Goal: Contribute content

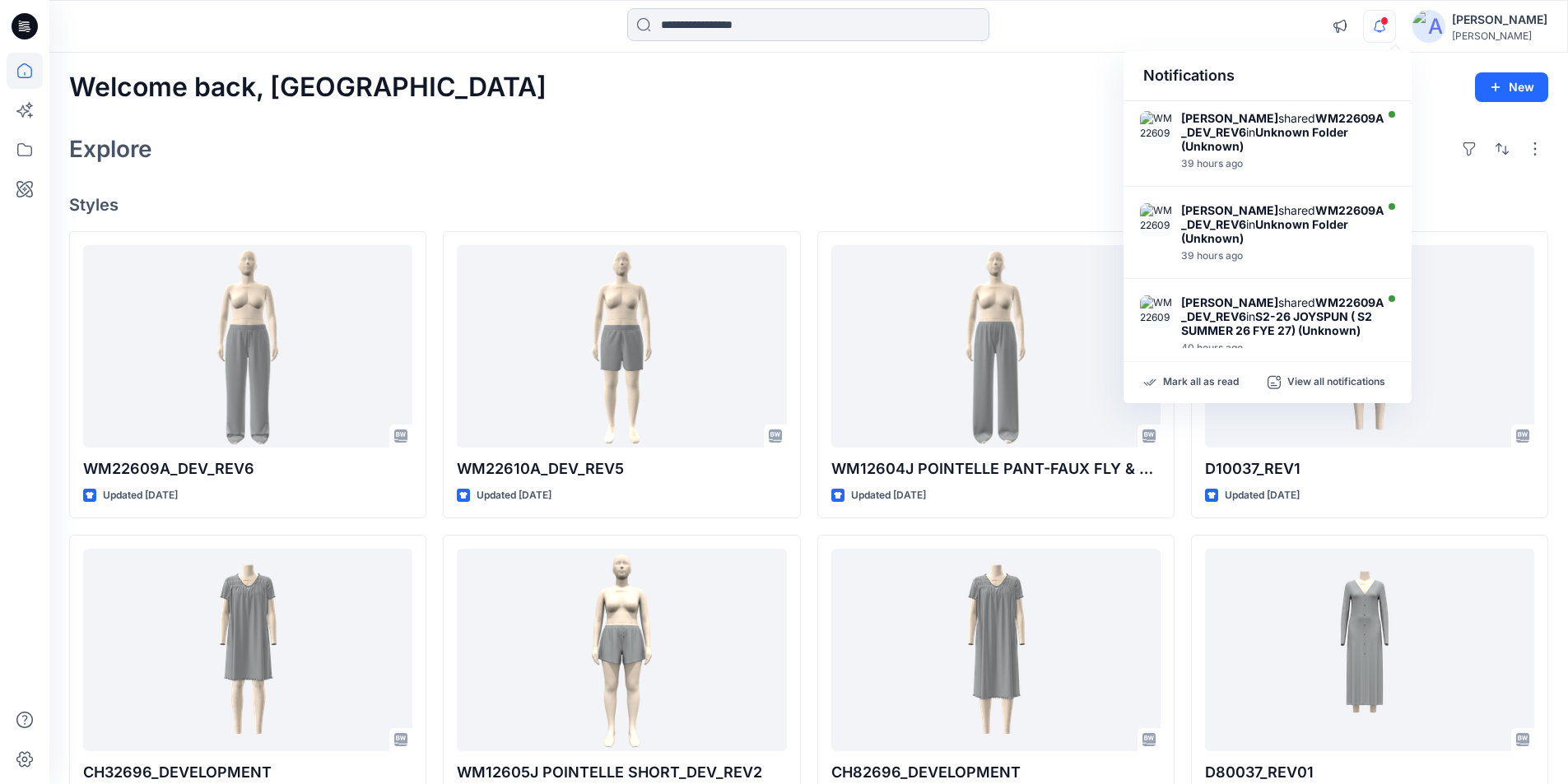
click at [753, 30] on input at bounding box center [808, 24] width 362 height 32
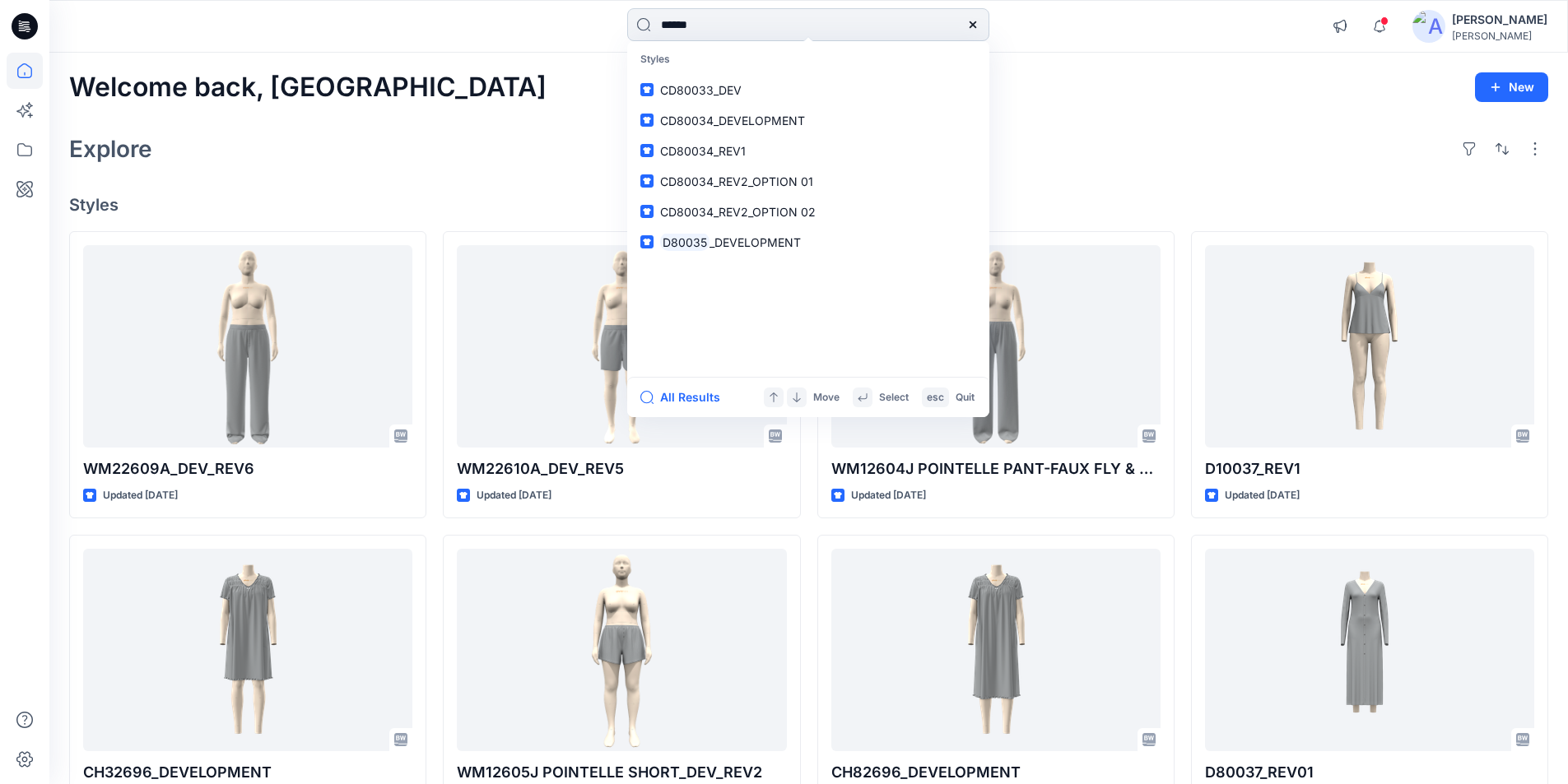
type input "******"
click at [731, 246] on span "_REV2" at bounding box center [726, 242] width 34 height 14
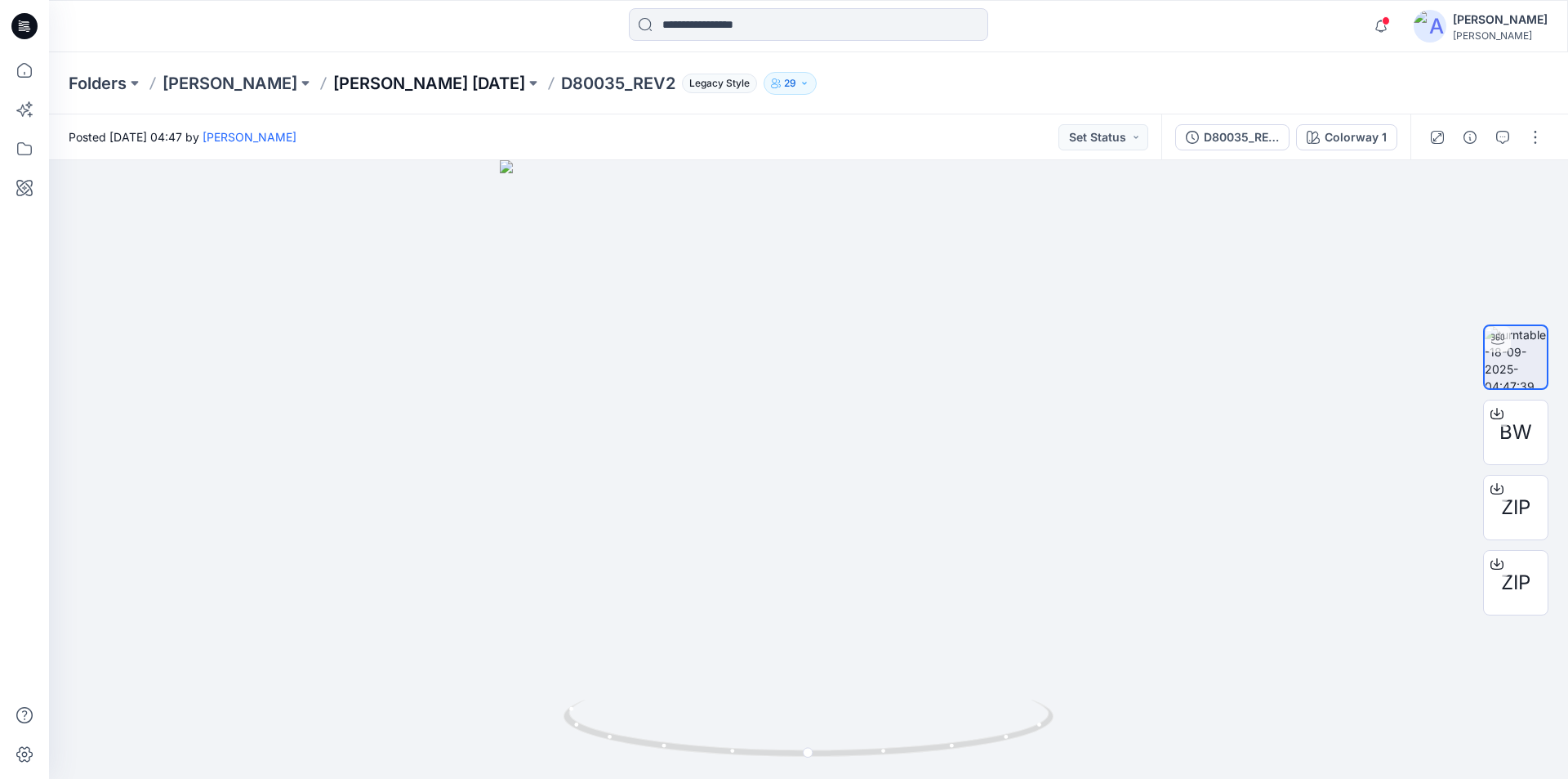
click at [381, 83] on p "[PERSON_NAME] [DATE]" at bounding box center [429, 83] width 191 height 22
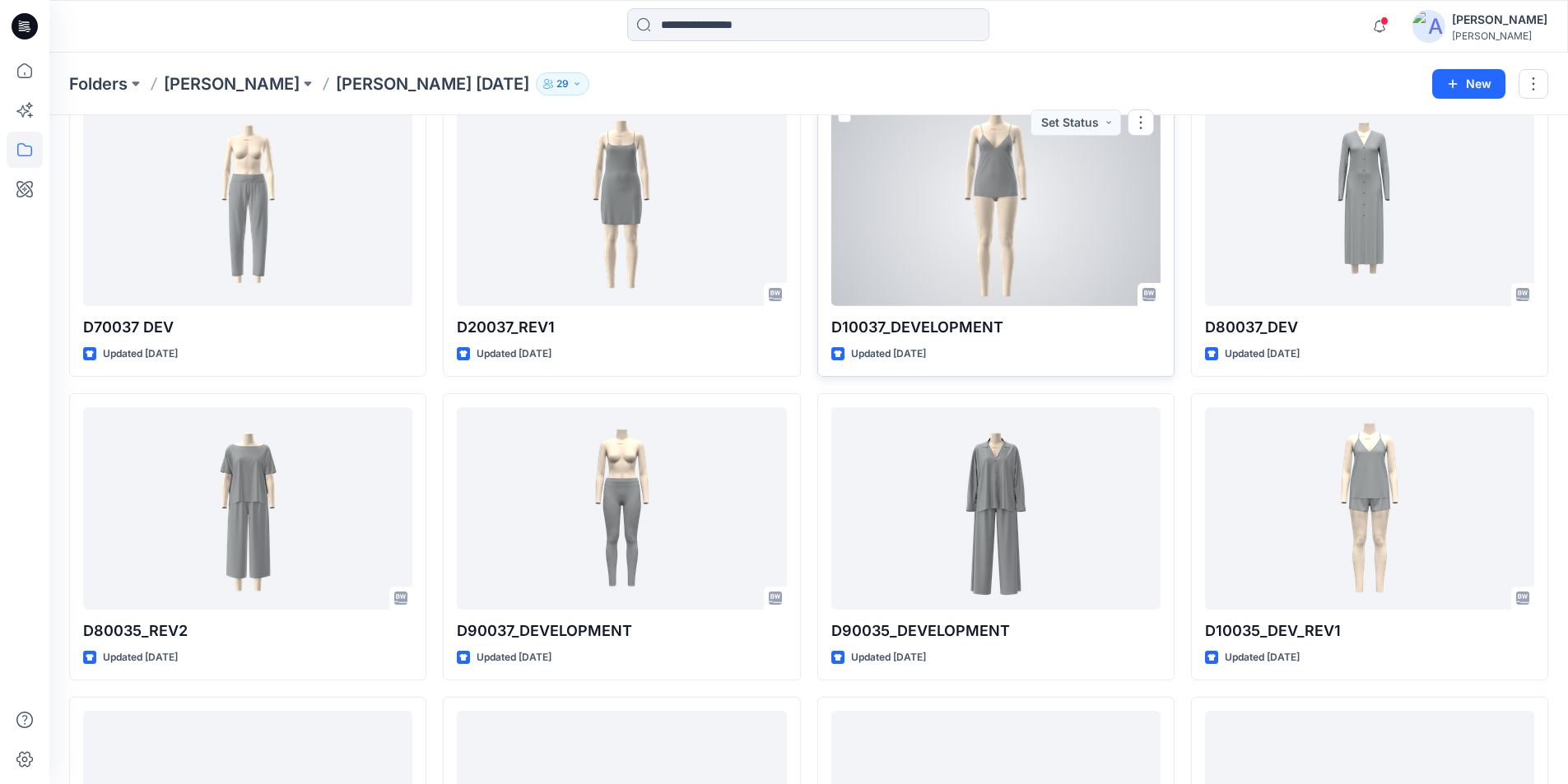
scroll to position [703, 0]
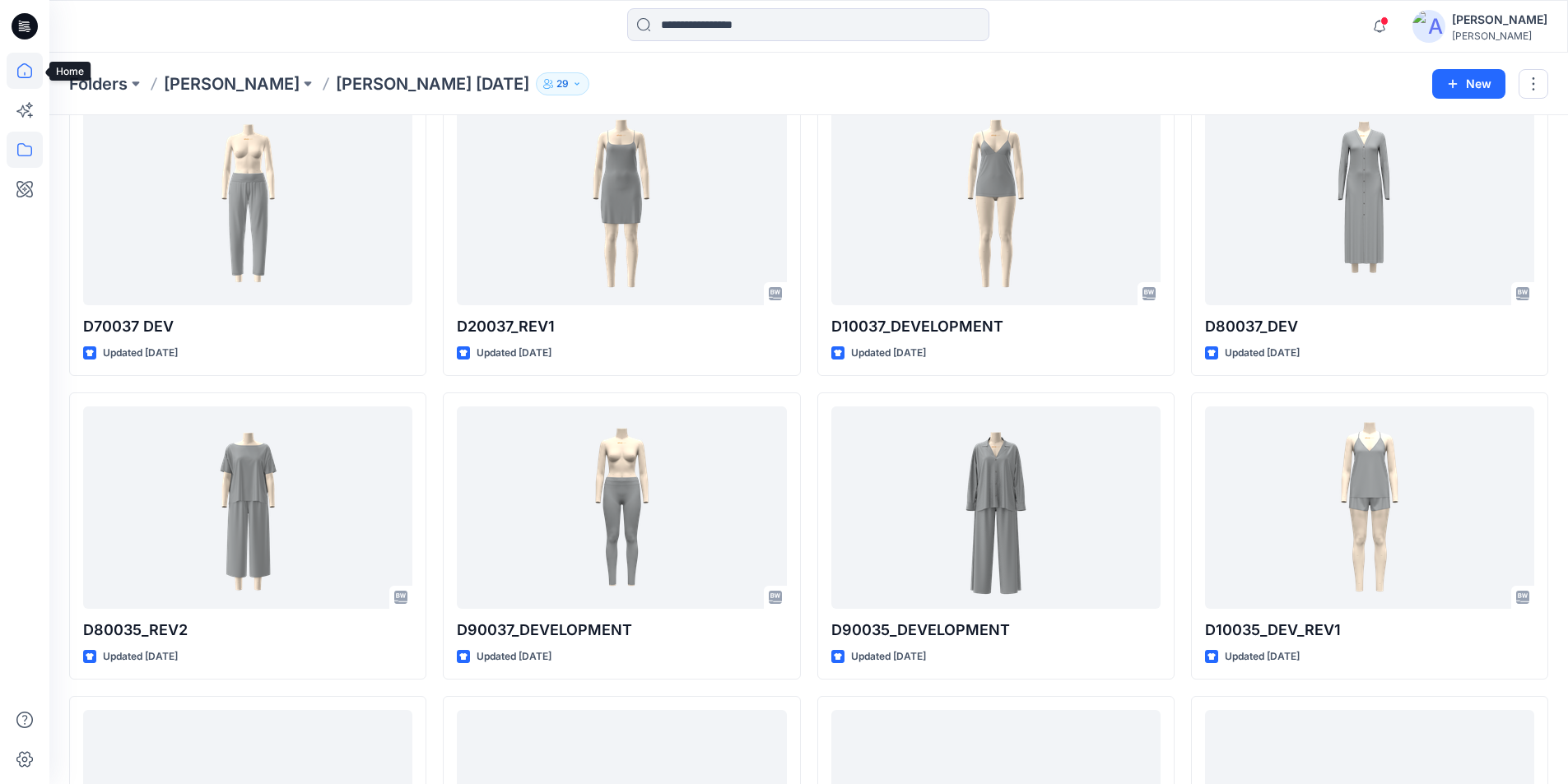
click at [18, 77] on icon at bounding box center [25, 70] width 15 height 15
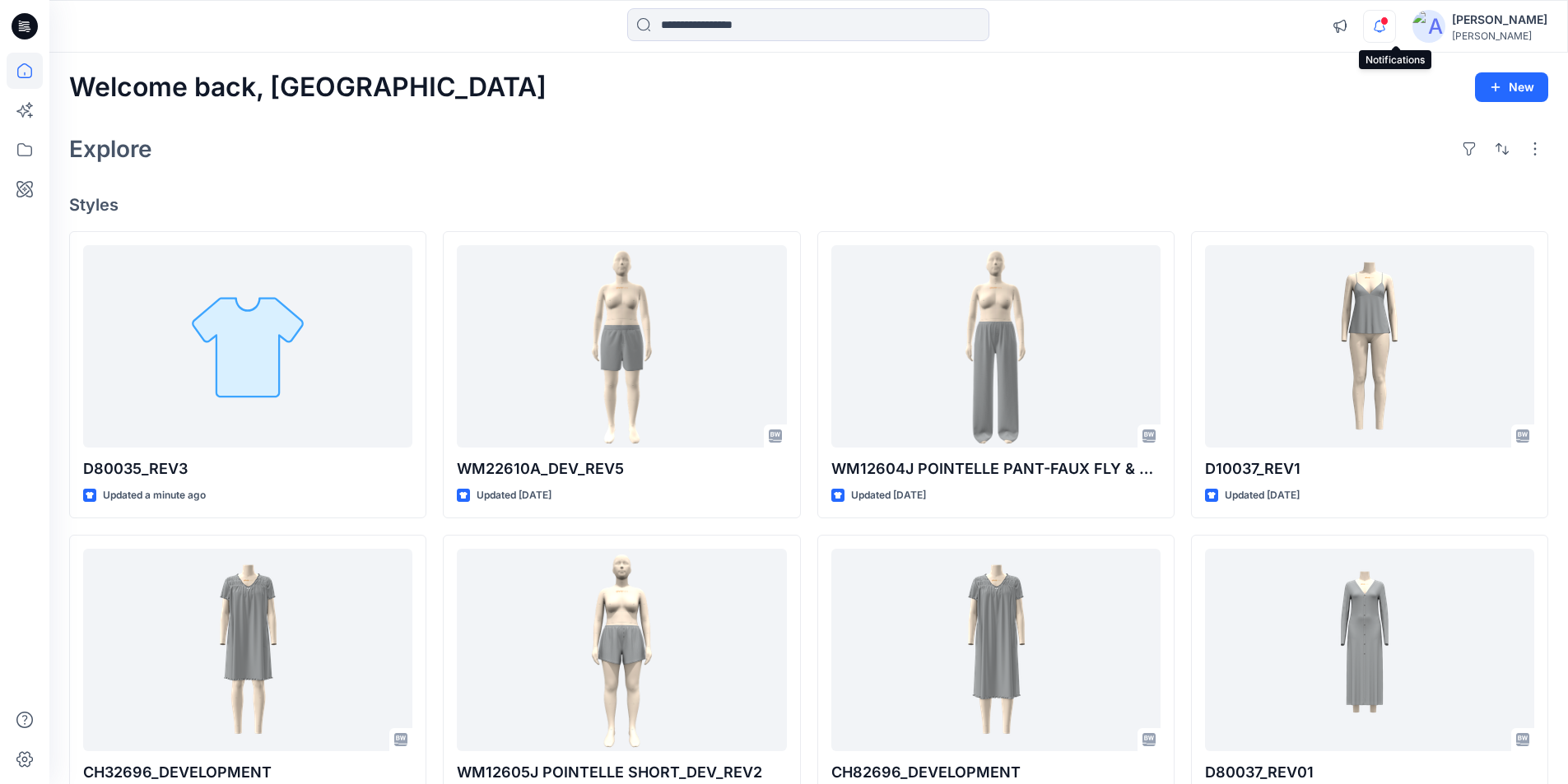
click at [1395, 24] on icon "button" at bounding box center [1379, 26] width 31 height 32
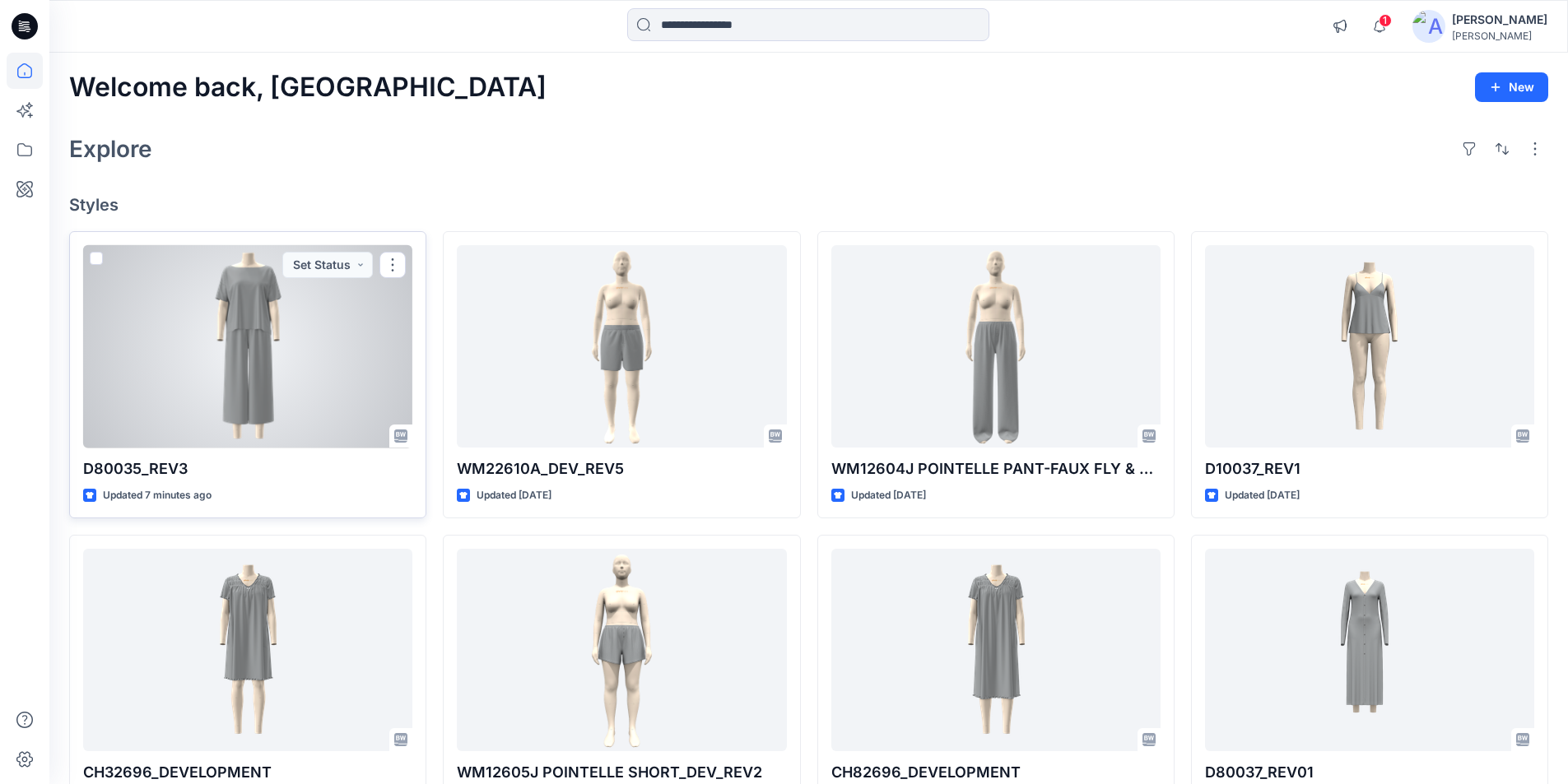
click at [250, 397] on div at bounding box center [247, 346] width 329 height 204
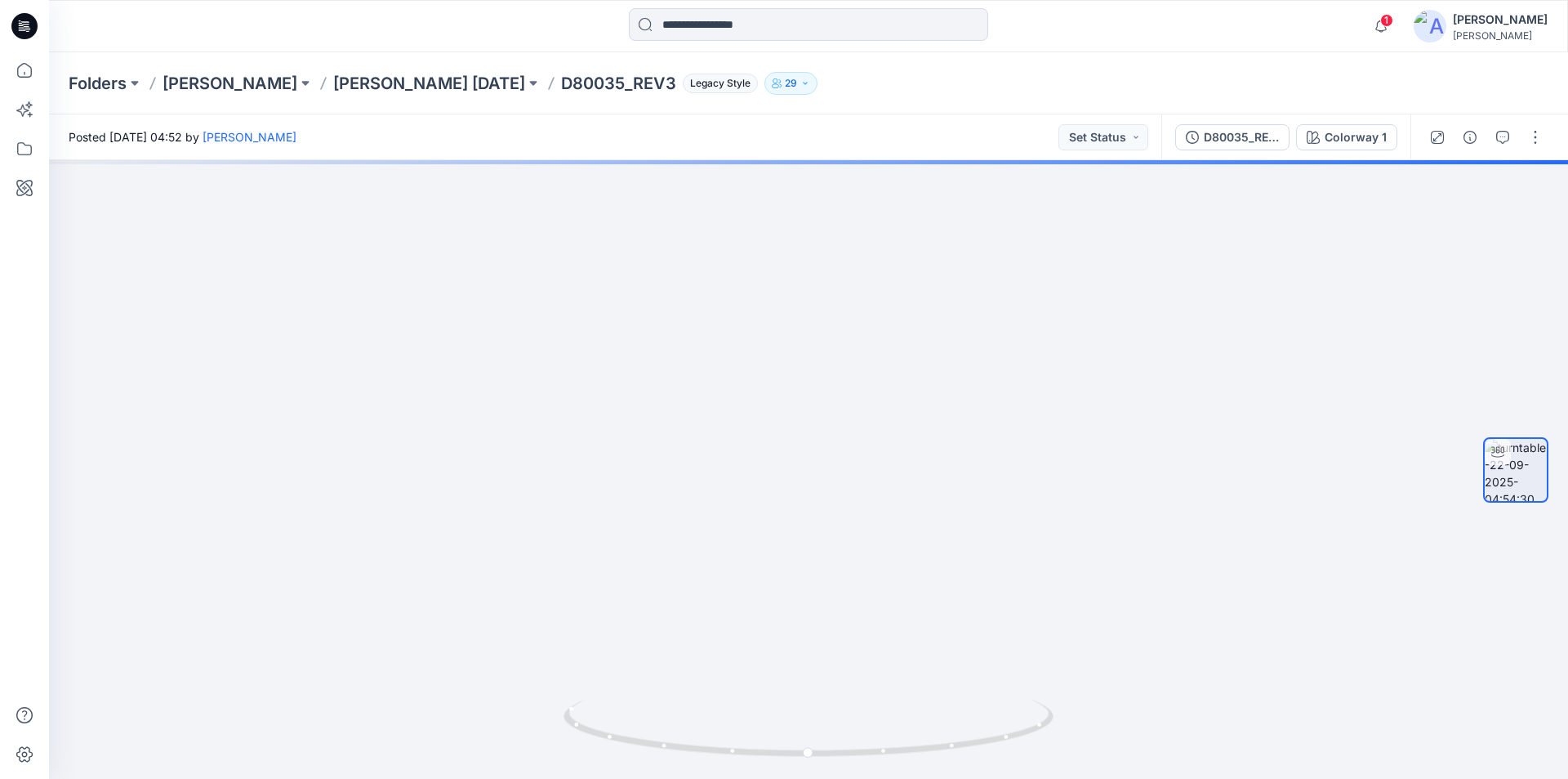
drag, startPoint x: 855, startPoint y: 336, endPoint x: 886, endPoint y: 810, distance: 475.0
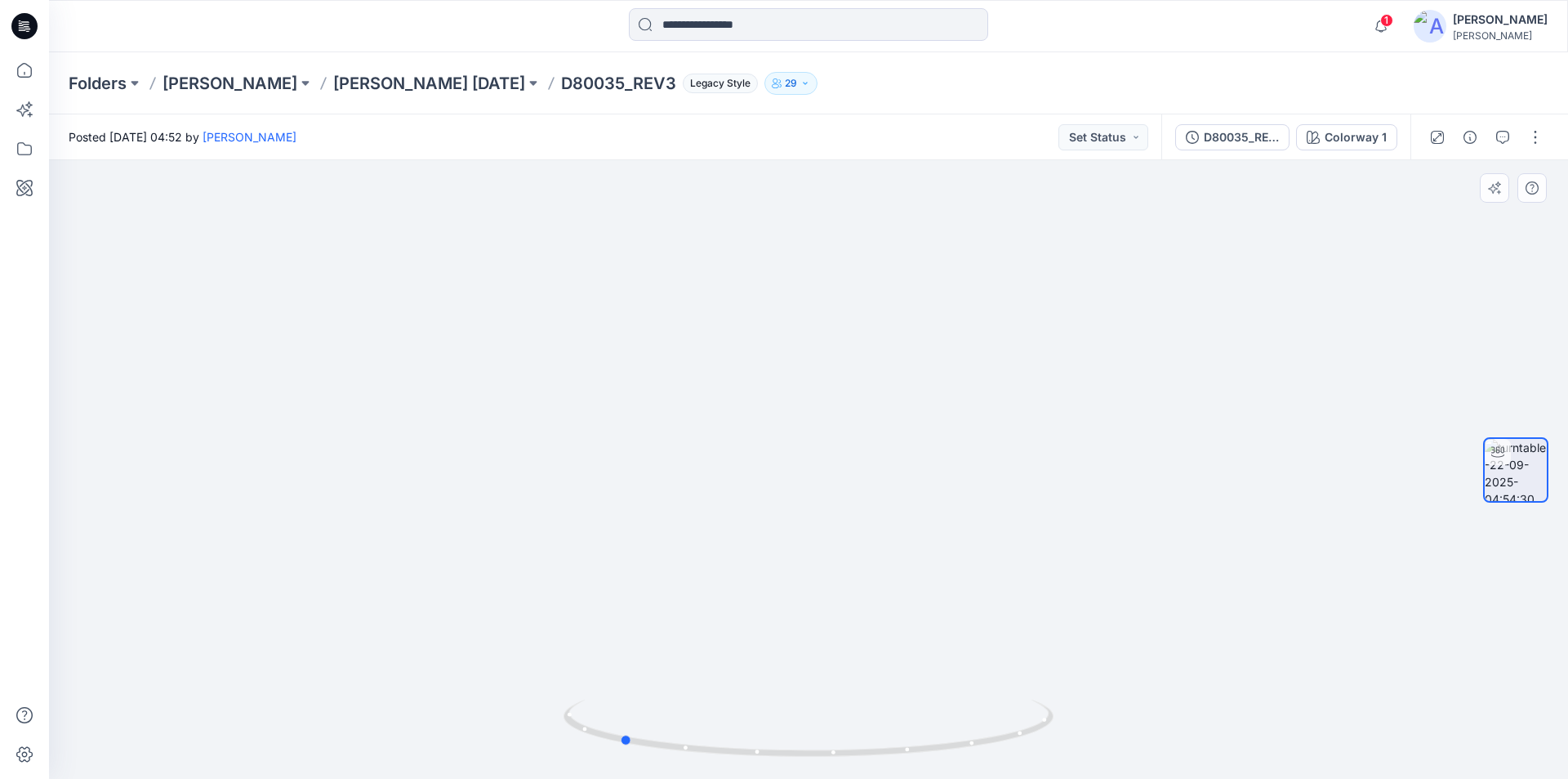
drag, startPoint x: 810, startPoint y: 748, endPoint x: 1112, endPoint y: 740, distance: 302.1
click at [1112, 740] on div at bounding box center [808, 469] width 1519 height 619
drag, startPoint x: 630, startPoint y: 742, endPoint x: 610, endPoint y: 740, distance: 20.1
click at [610, 740] on icon at bounding box center [811, 730] width 494 height 62
drag, startPoint x: 871, startPoint y: 493, endPoint x: 885, endPoint y: 262, distance: 231.4
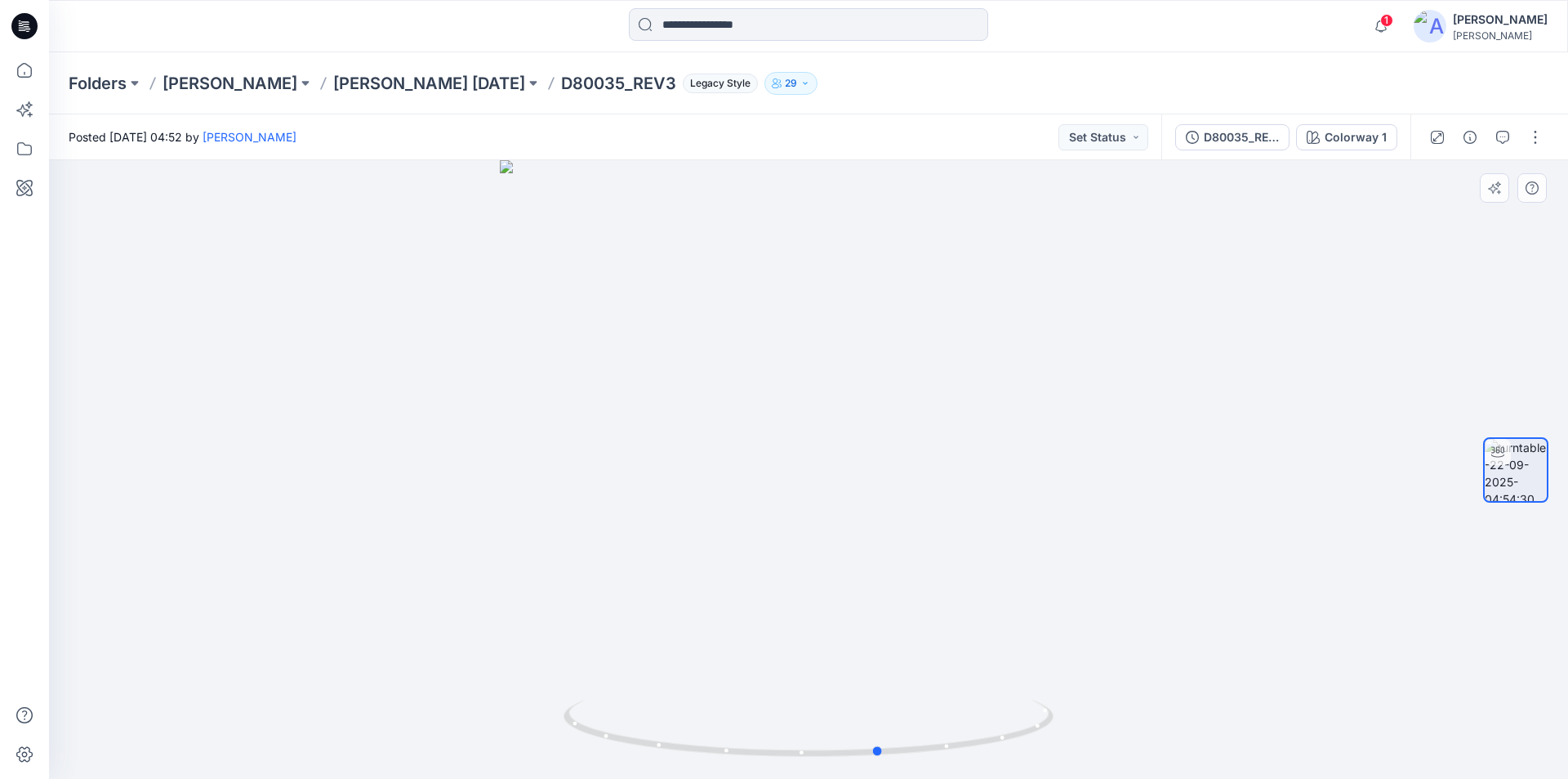
drag, startPoint x: 611, startPoint y: 742, endPoint x: 893, endPoint y: 775, distance: 283.9
click at [893, 775] on div at bounding box center [808, 469] width 1519 height 619
click at [1393, 22] on span "1" at bounding box center [1386, 20] width 13 height 13
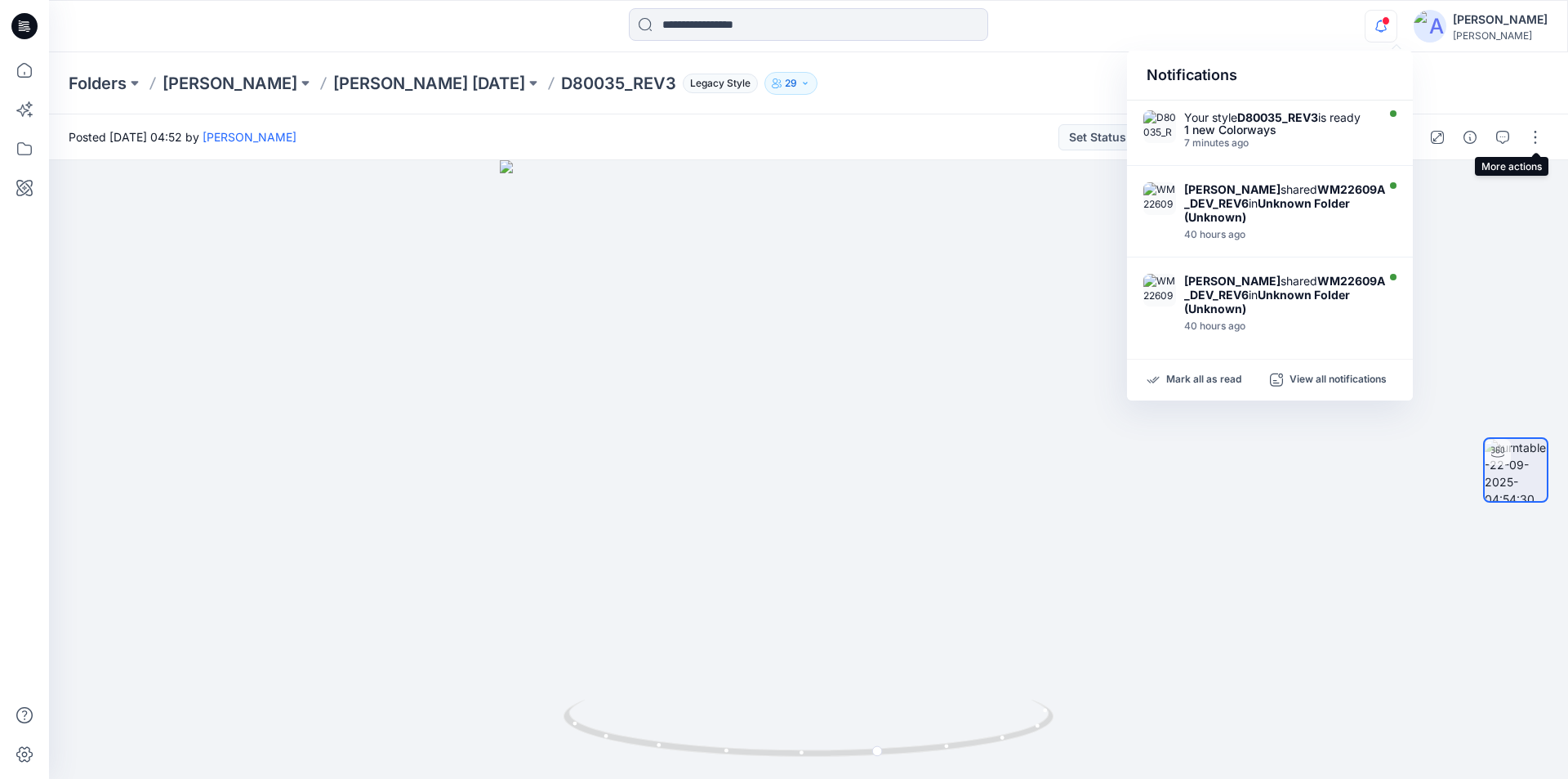
click at [1514, 96] on div "Folders DONNA KARAN DONNA KARAN Nov 25 D80035_REV3 Legacy Style 29" at bounding box center [808, 84] width 1519 height 63
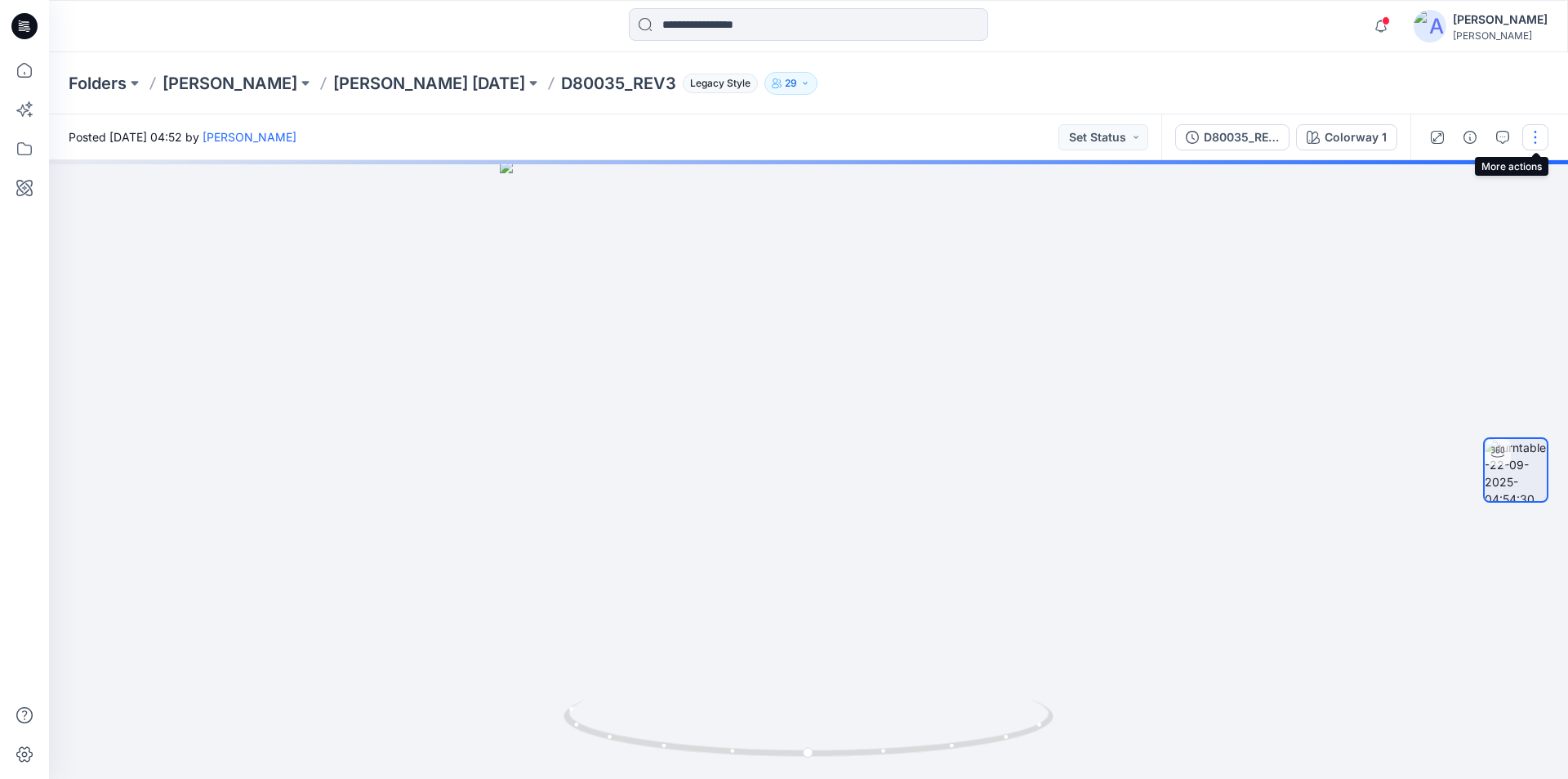
click at [1534, 138] on button "button" at bounding box center [1535, 137] width 26 height 26
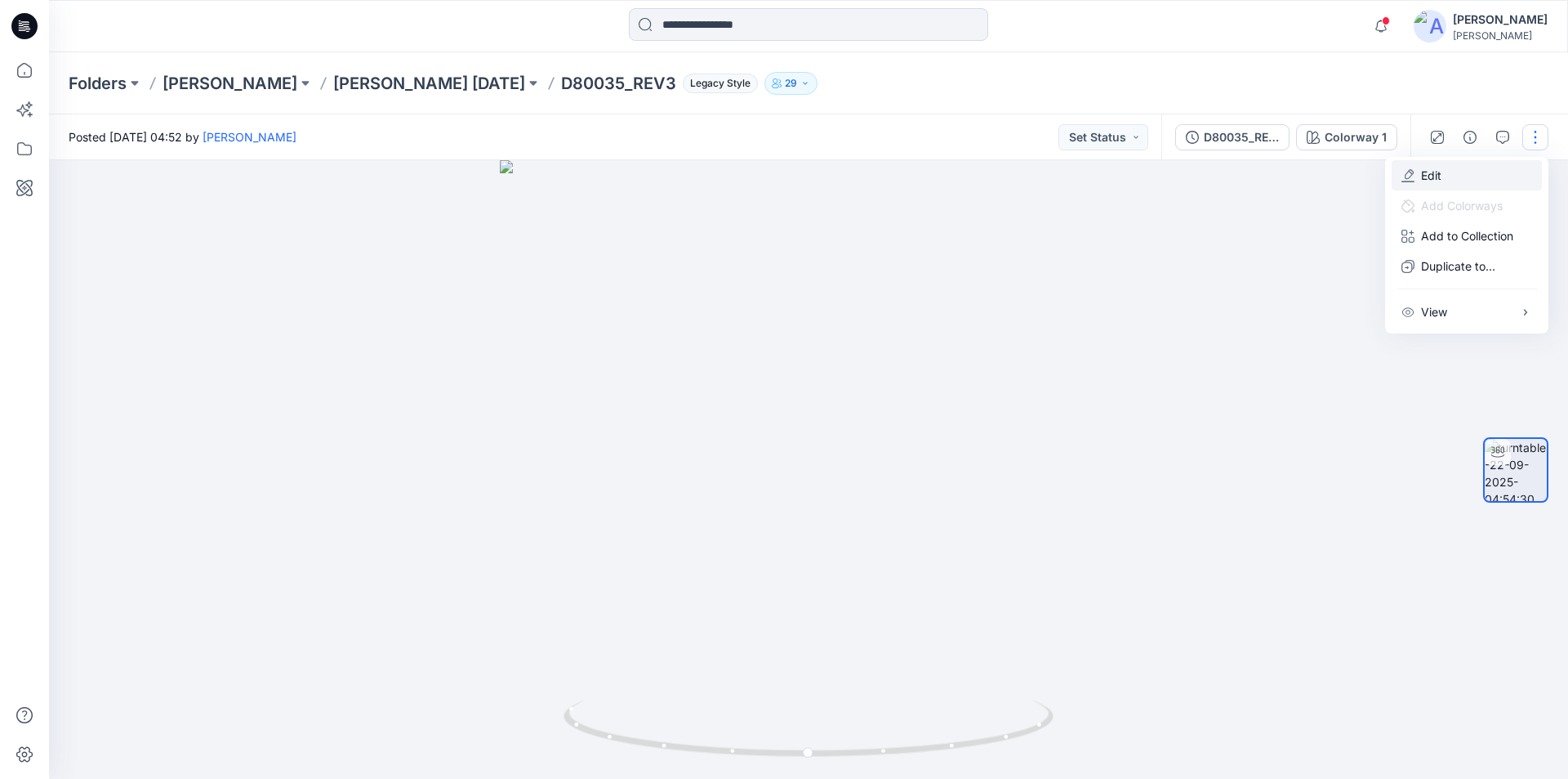
click at [1442, 177] on button "Edit" at bounding box center [1467, 175] width 150 height 30
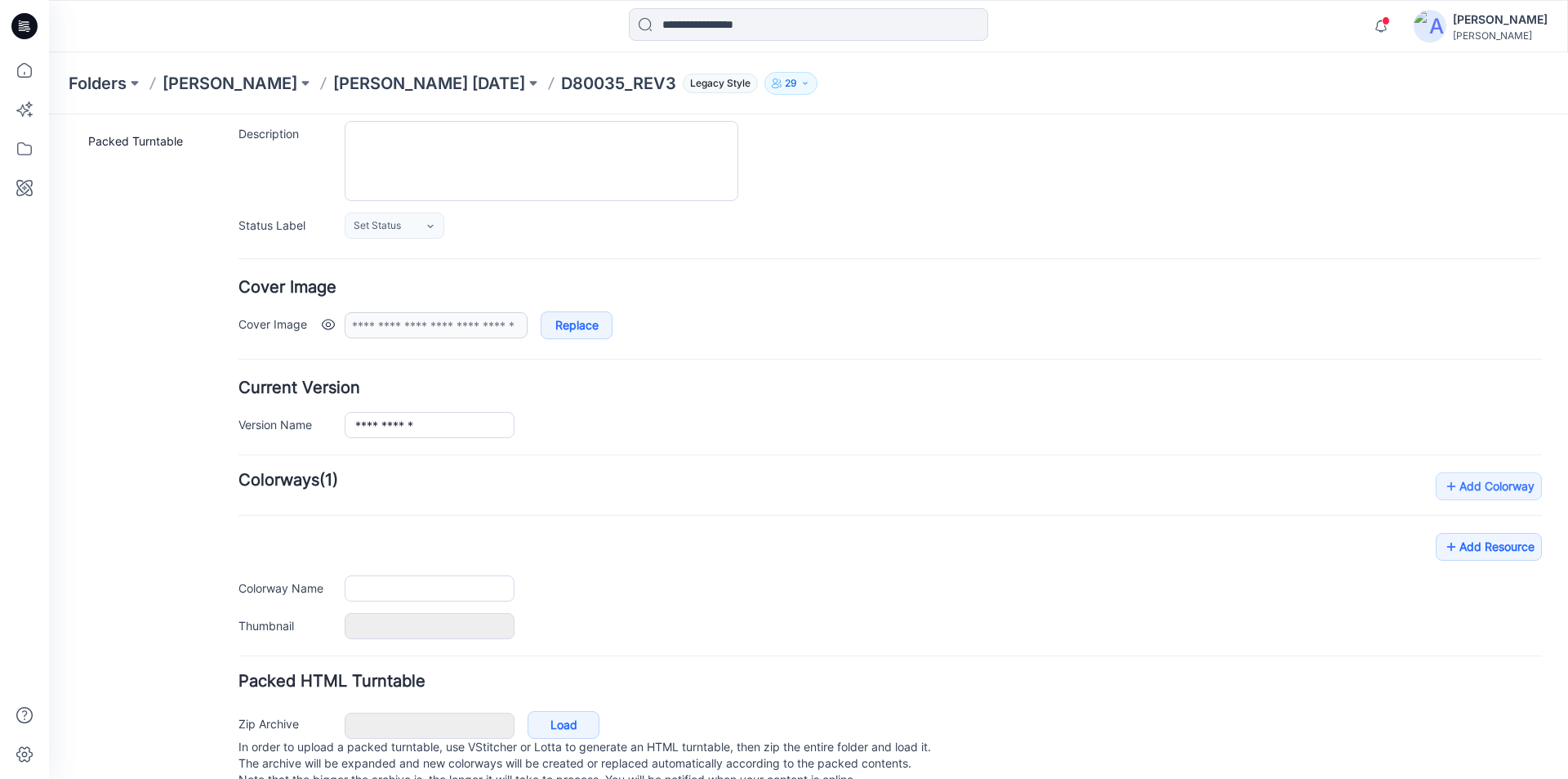
type input "**********"
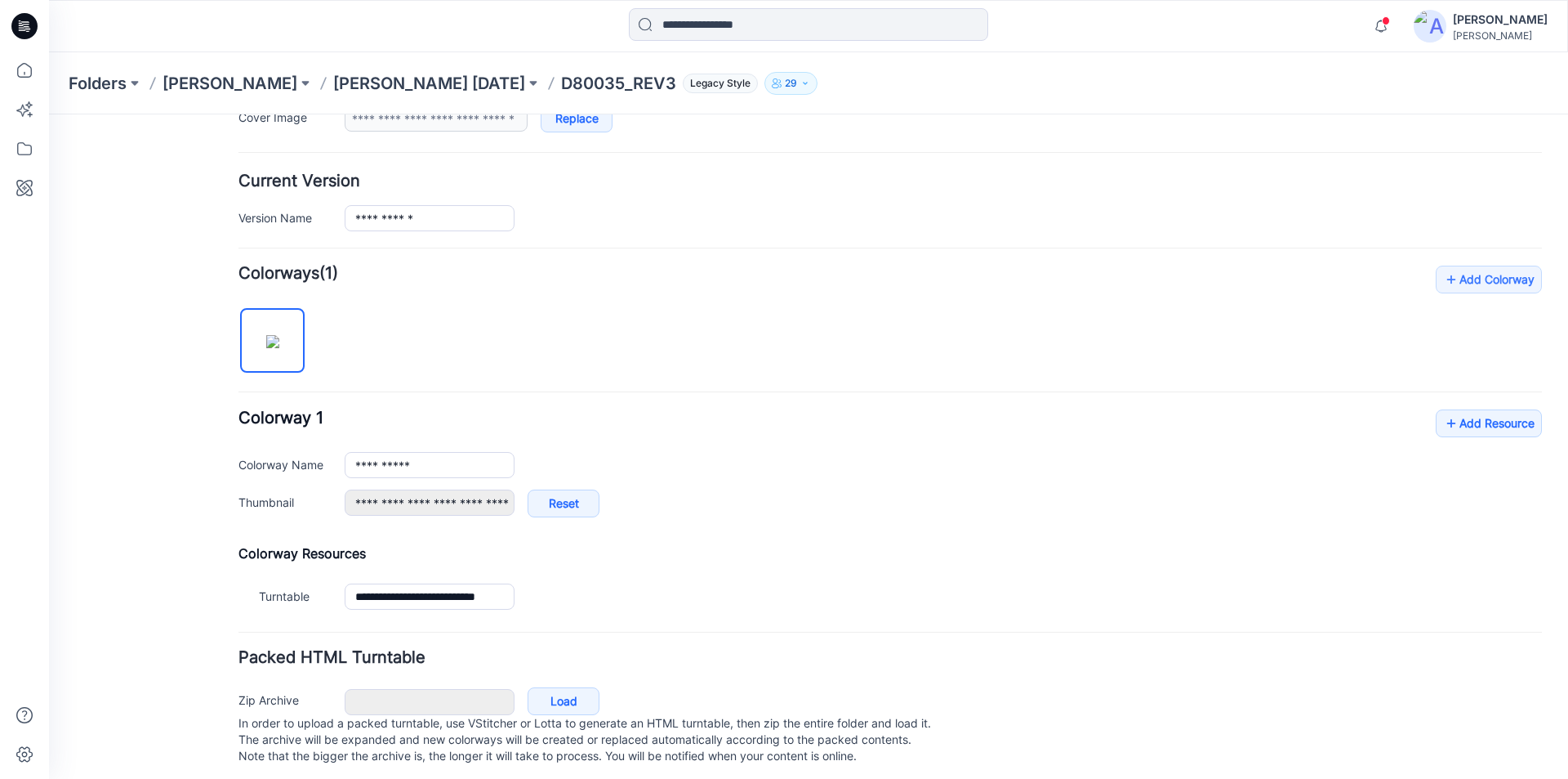
scroll to position [383, 0]
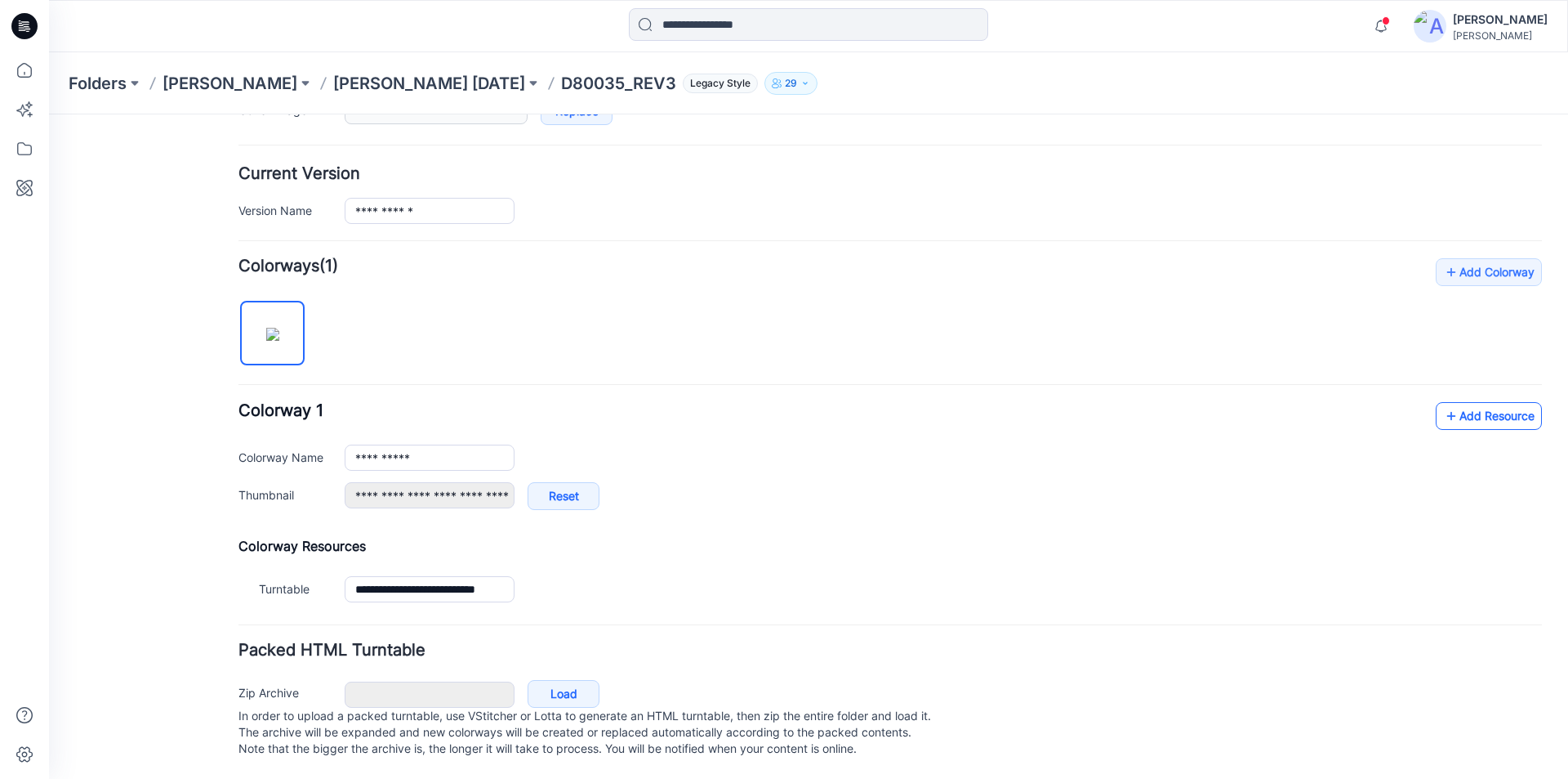
click at [1443, 404] on icon at bounding box center [1451, 415] width 17 height 26
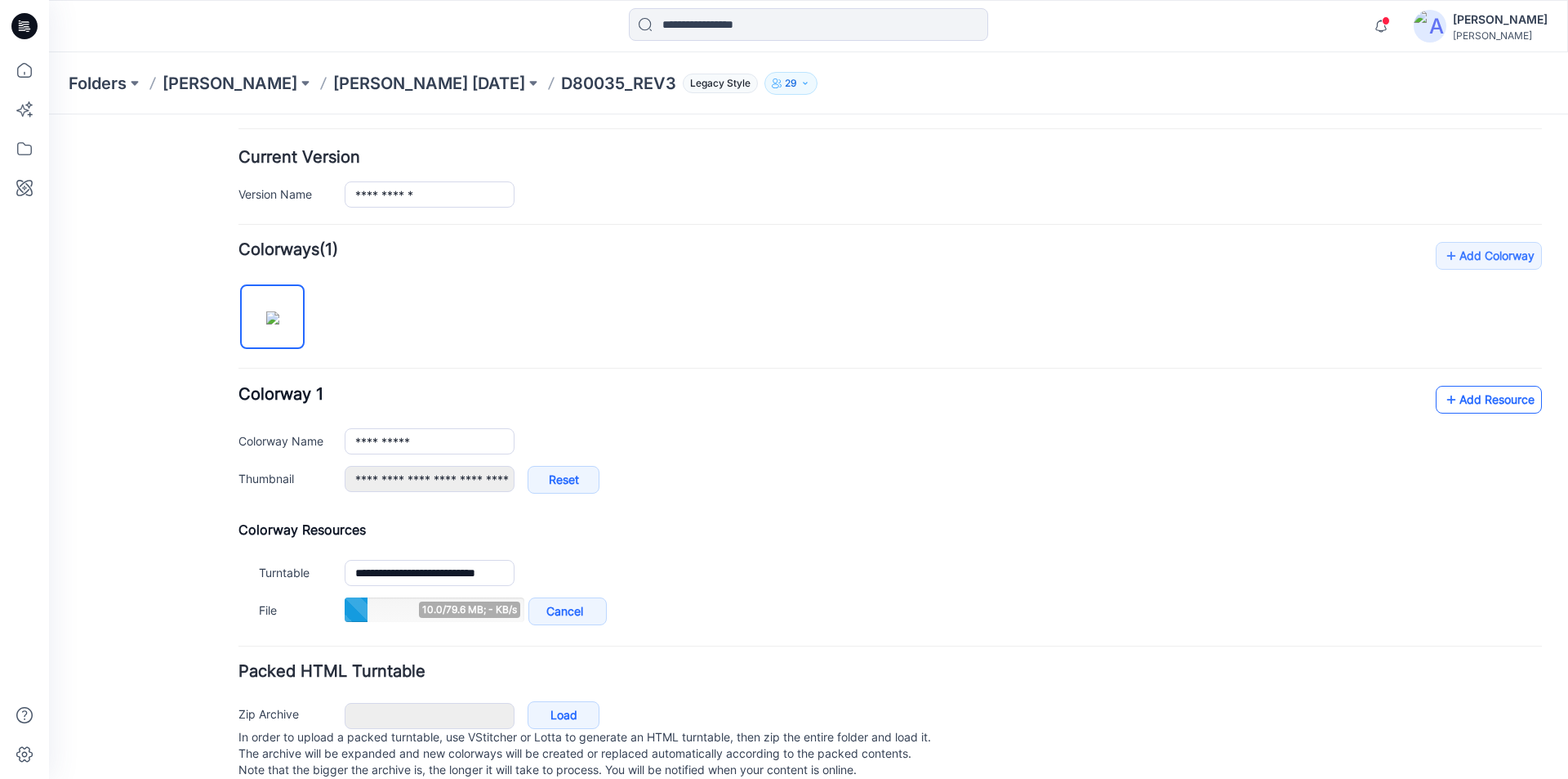
click at [1445, 395] on icon at bounding box center [1451, 399] width 17 height 26
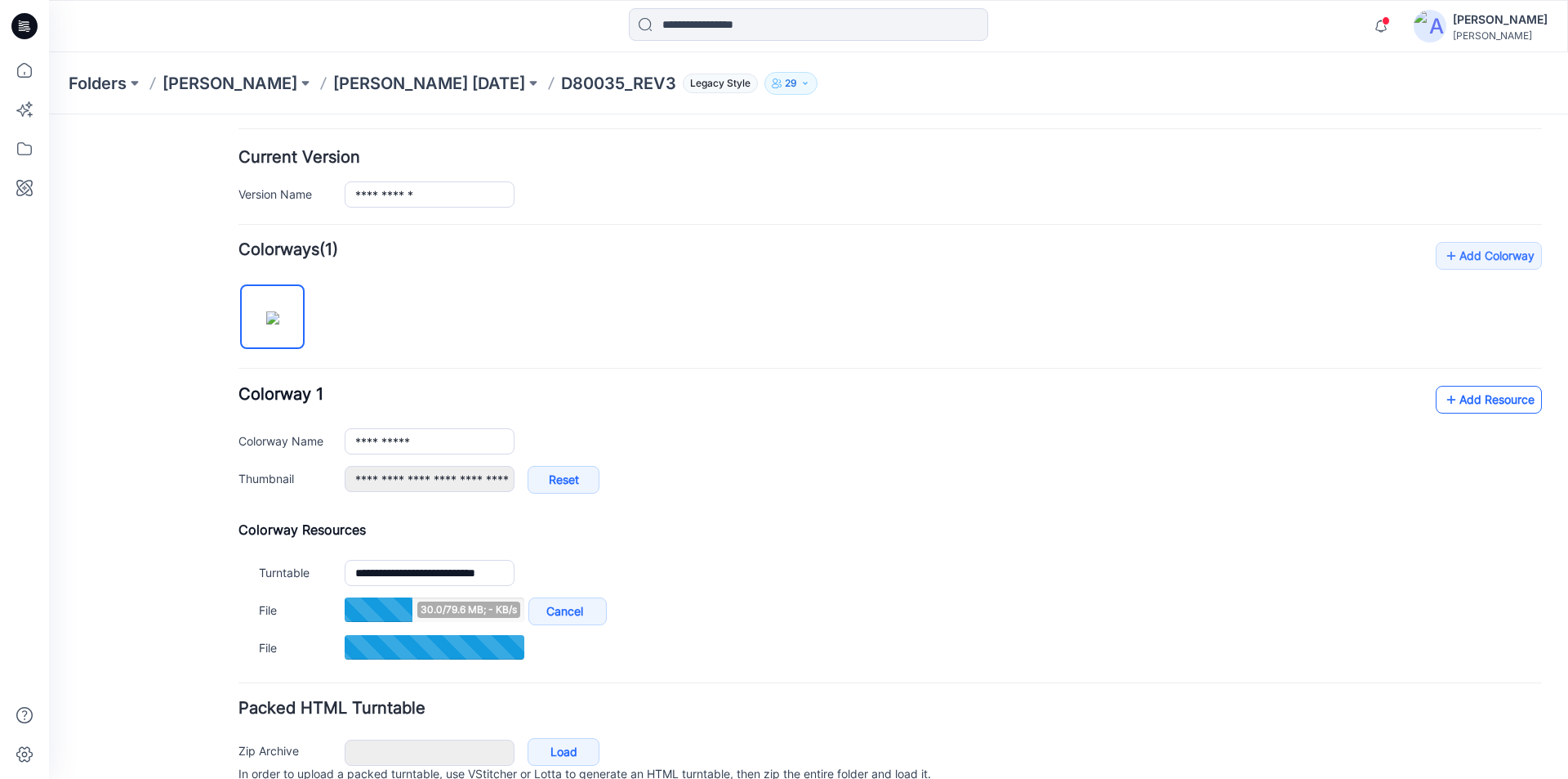
click at [1487, 408] on link "Add Resource" at bounding box center [1489, 400] width 106 height 27
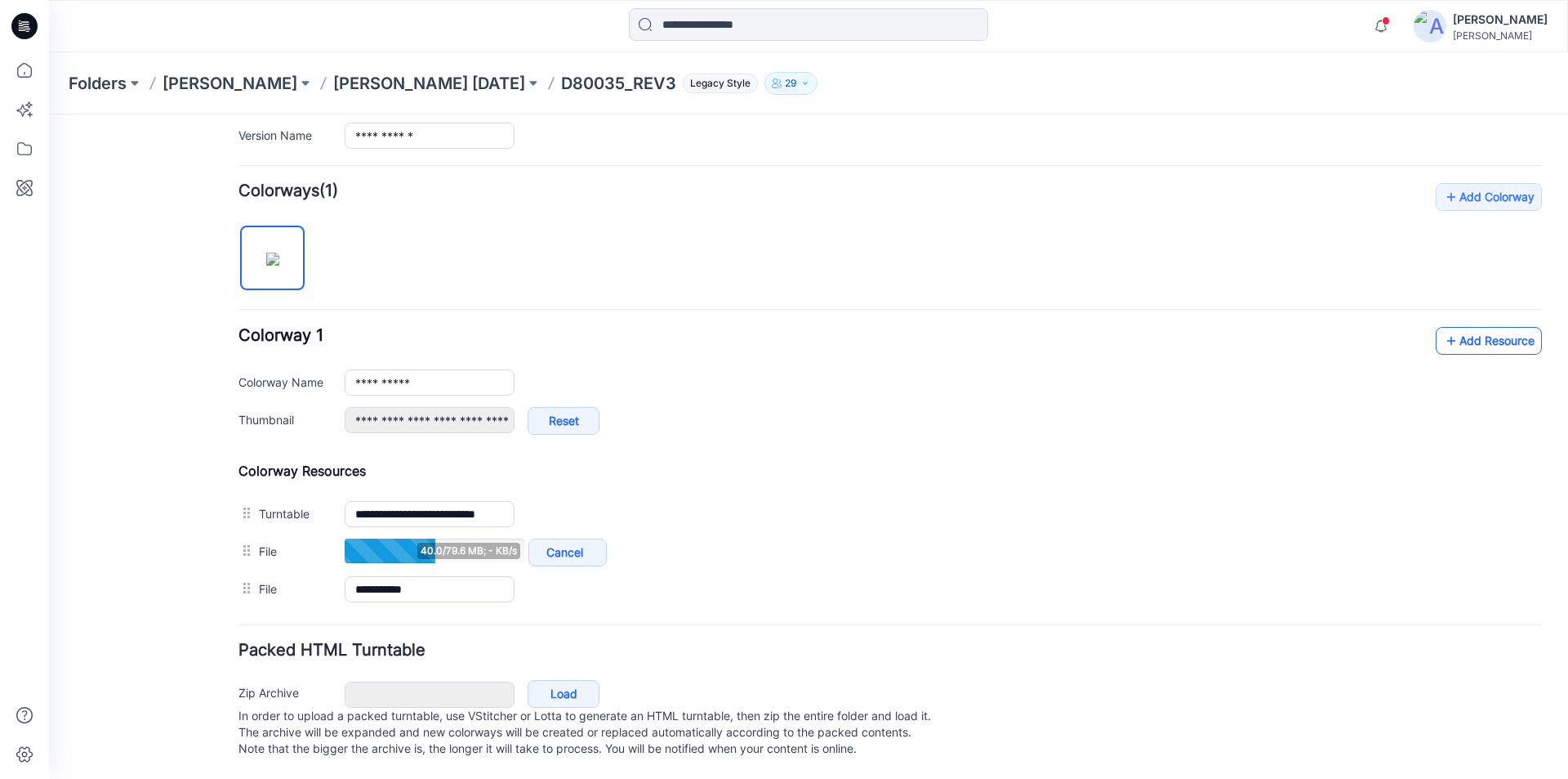
click at [1458, 326] on link "Add Resource" at bounding box center [1489, 340] width 106 height 27
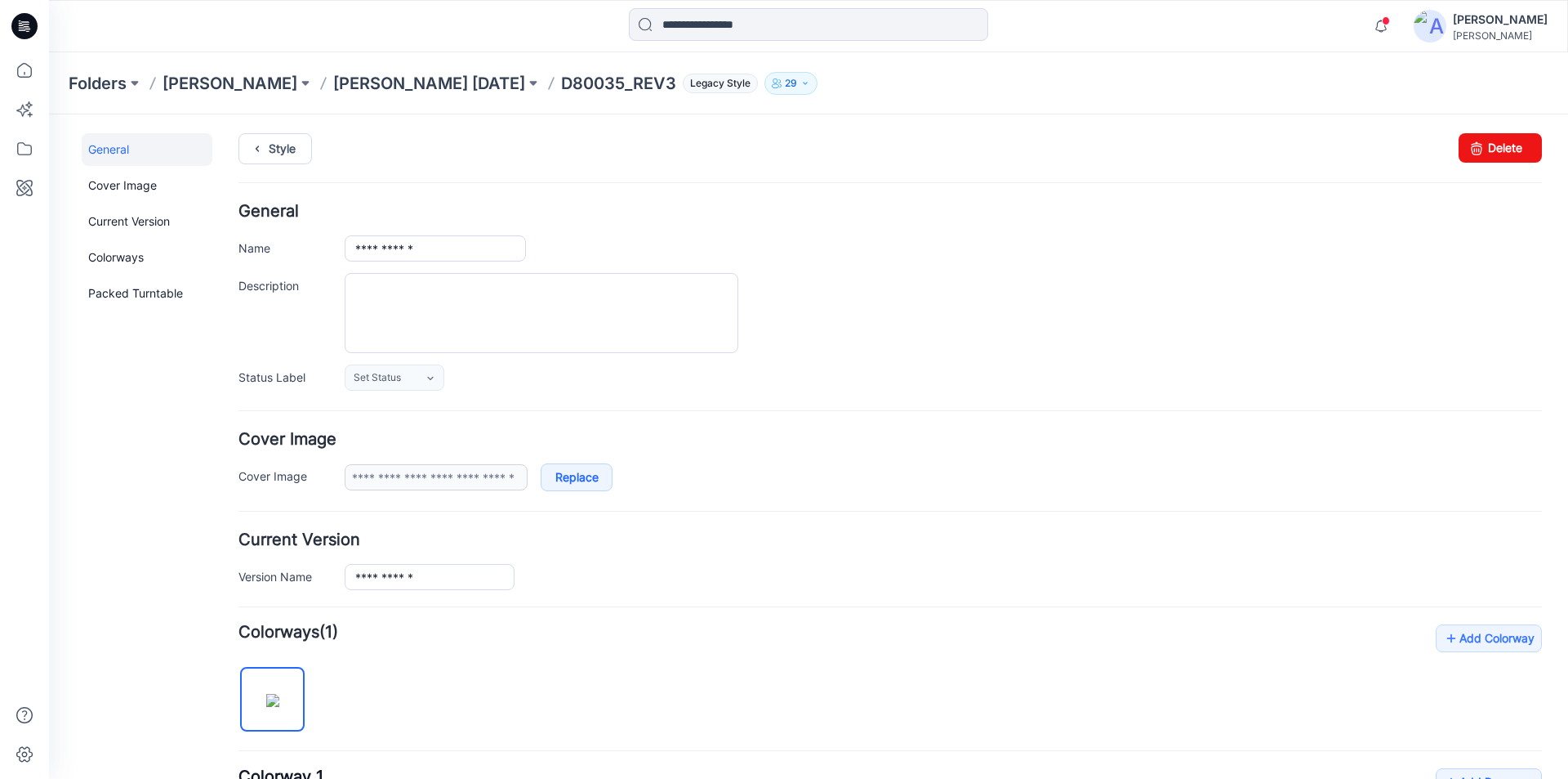
scroll to position [0, 0]
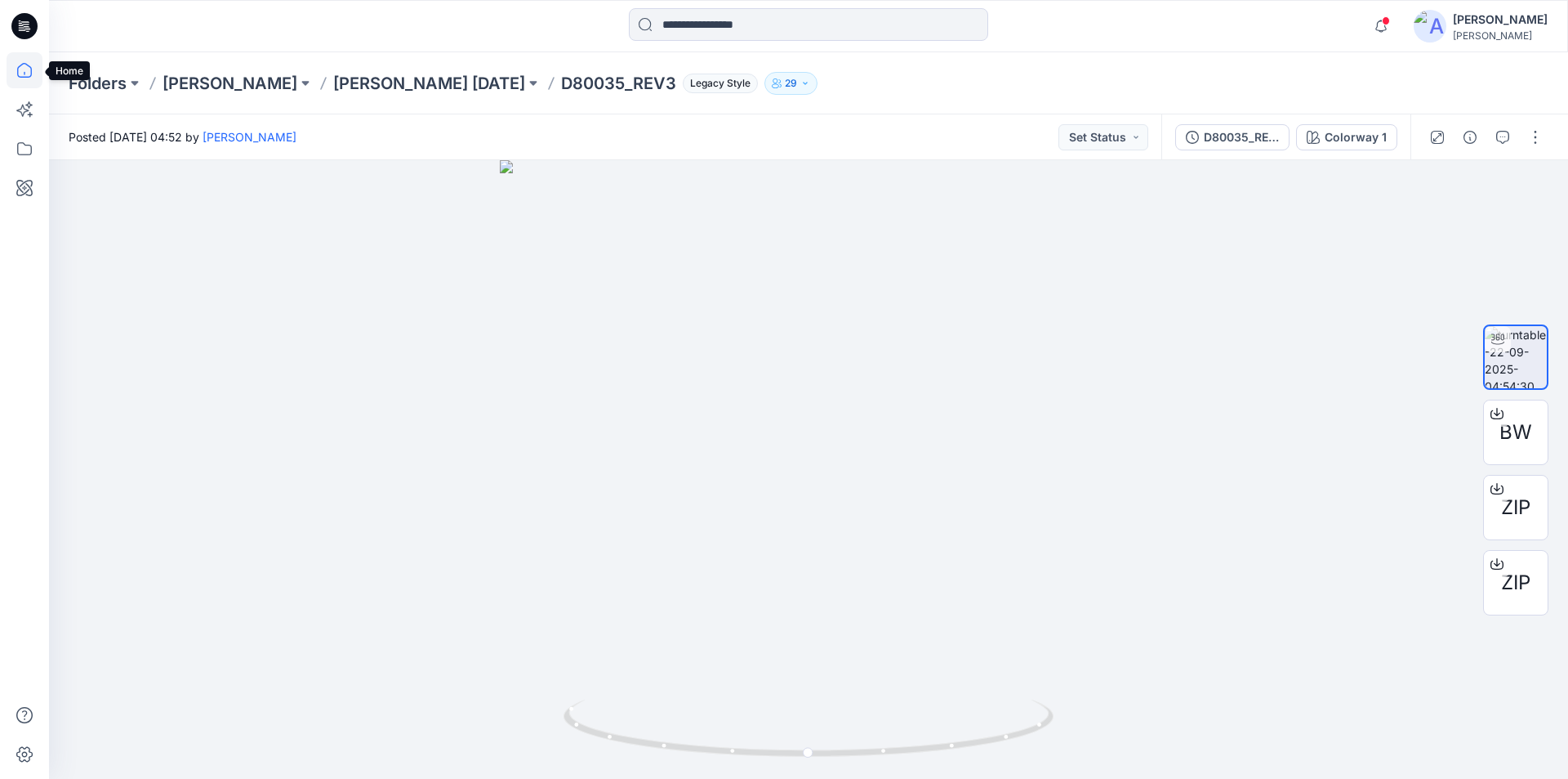
click at [27, 66] on icon at bounding box center [24, 70] width 36 height 36
